Goal: Check status: Check status

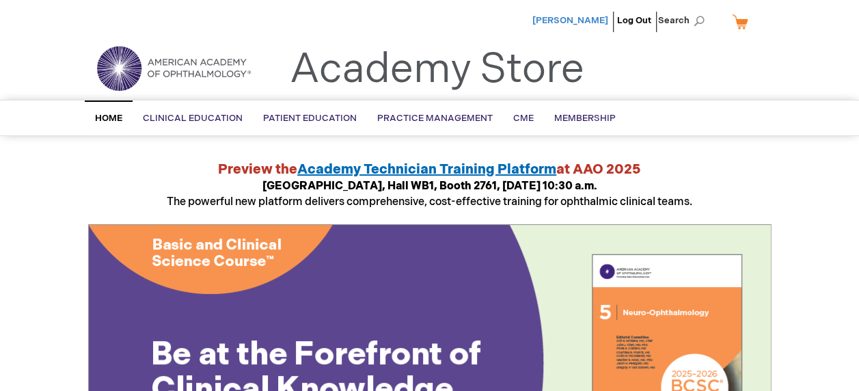
click at [589, 18] on span "[PERSON_NAME]" at bounding box center [570, 20] width 76 height 11
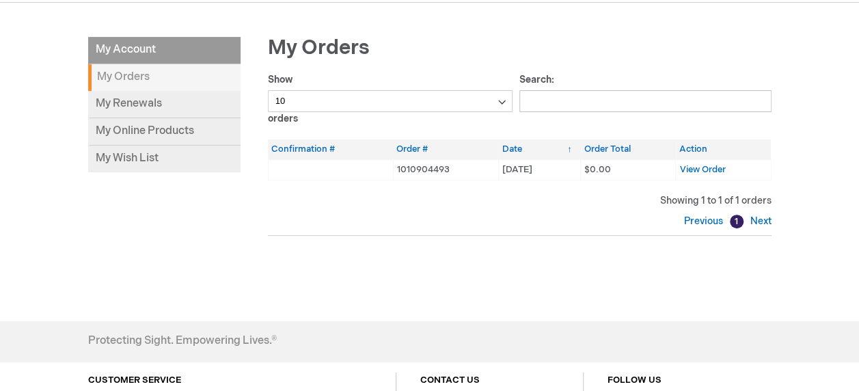
scroll to position [205, 0]
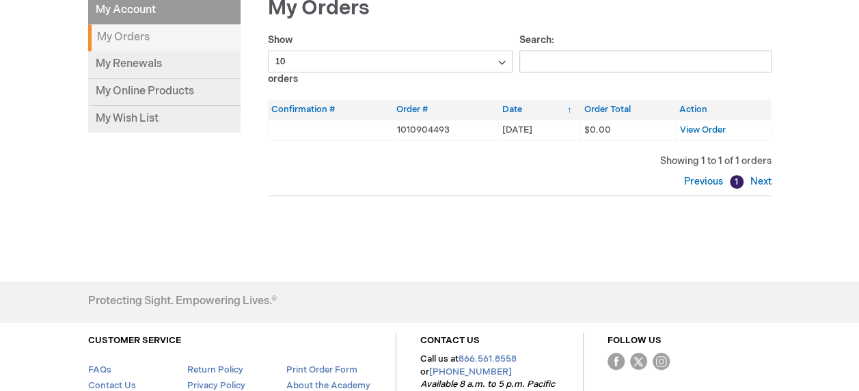
click at [470, 122] on td "1010904493" at bounding box center [445, 130] width 105 height 20
click at [473, 127] on td "1010904493" at bounding box center [445, 130] width 105 height 20
click at [471, 124] on td "1010904493" at bounding box center [445, 130] width 105 height 20
click at [758, 180] on link "Next" at bounding box center [759, 182] width 25 height 12
click at [706, 124] on span "View Order" at bounding box center [702, 129] width 46 height 11
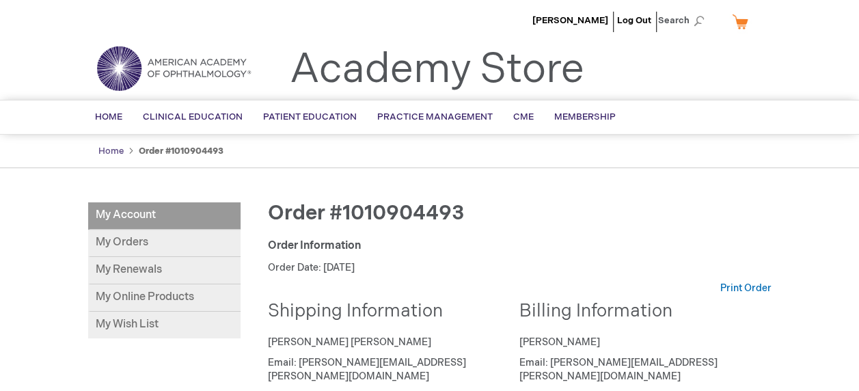
click at [108, 151] on link "Home" at bounding box center [110, 151] width 25 height 11
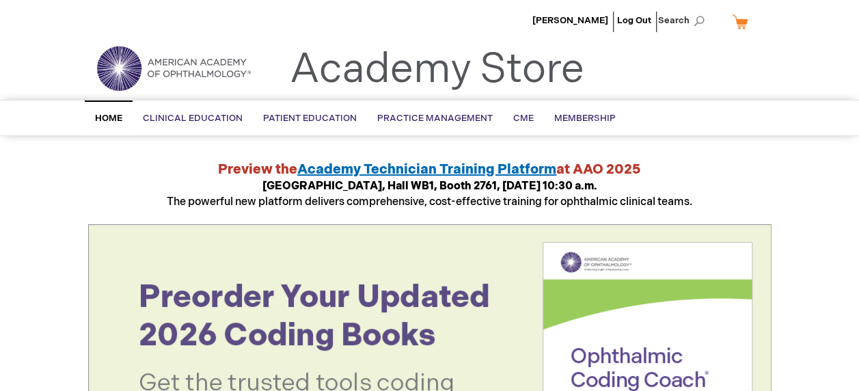
click at [109, 113] on span "Home" at bounding box center [108, 118] width 27 height 11
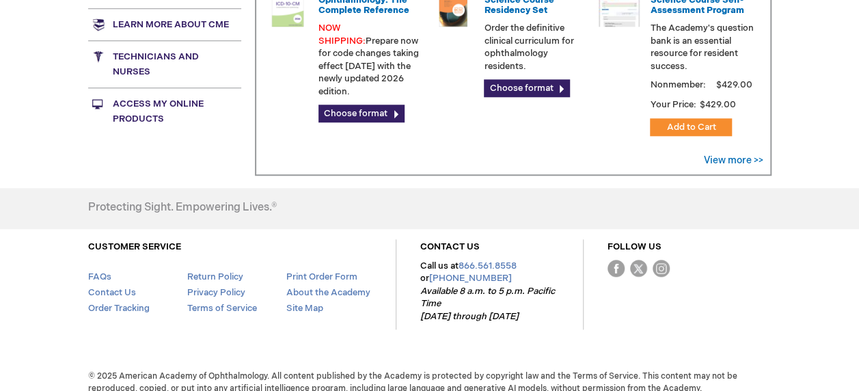
scroll to position [635, 0]
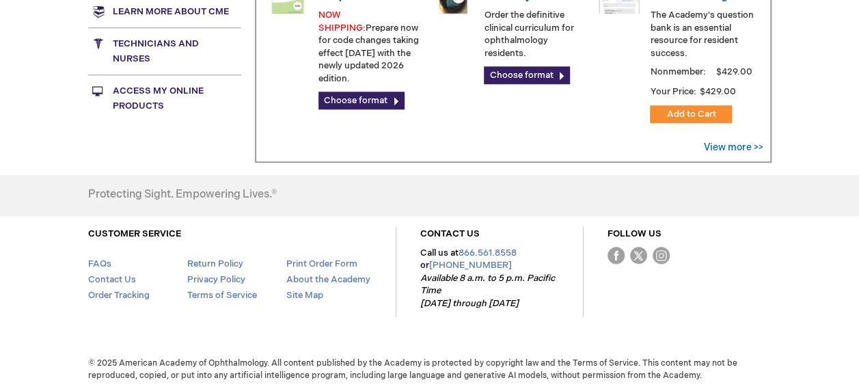
click at [140, 85] on link "Access My Online Products" at bounding box center [164, 97] width 153 height 47
